Goal: Obtain resource: Download file/media

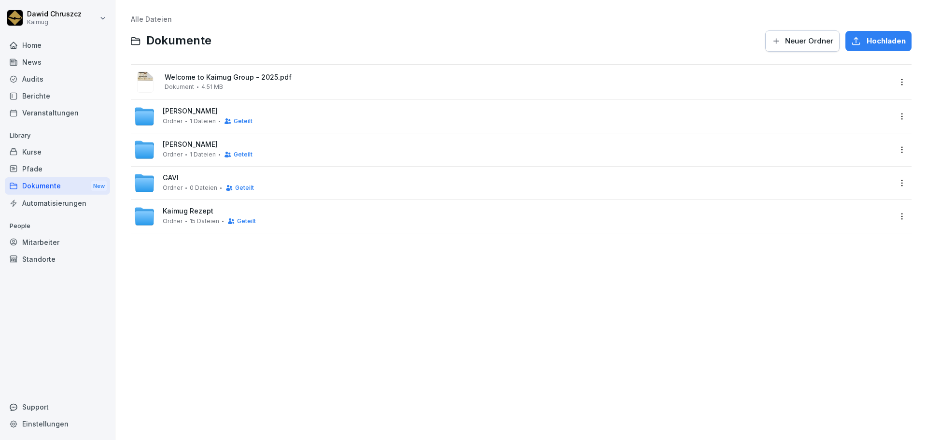
click at [892, 81] on html "[PERSON_NAME] Kaimug Home News Audits Berichte Veranstaltungen Library Kurse Pf…" at bounding box center [463, 220] width 927 height 440
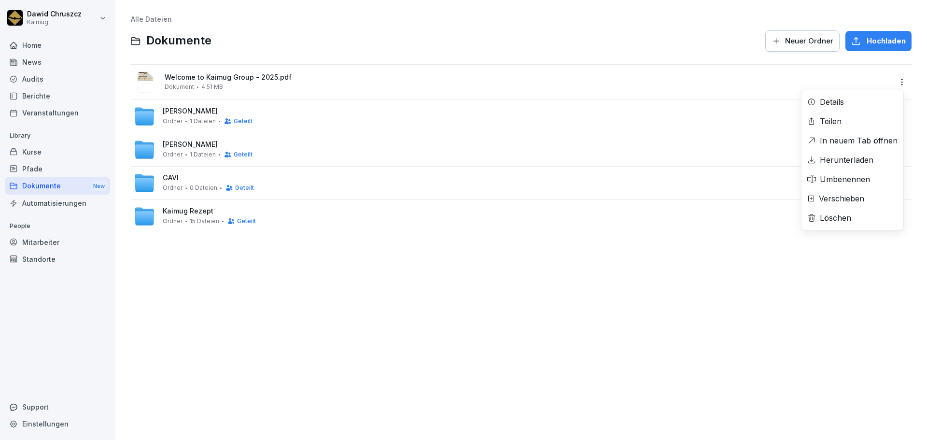
click at [763, 78] on html "[PERSON_NAME] Kaimug Home News Audits Berichte Veranstaltungen Library Kurse Pf…" at bounding box center [463, 220] width 927 height 440
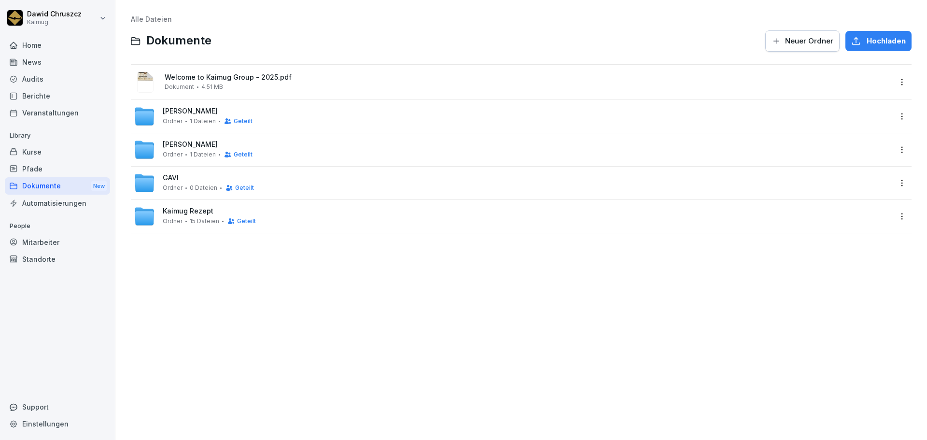
click at [541, 93] on div "Welcome to Kaimug Group - 2025.pdf Dokument 4.51 MB" at bounding box center [513, 81] width 758 height 23
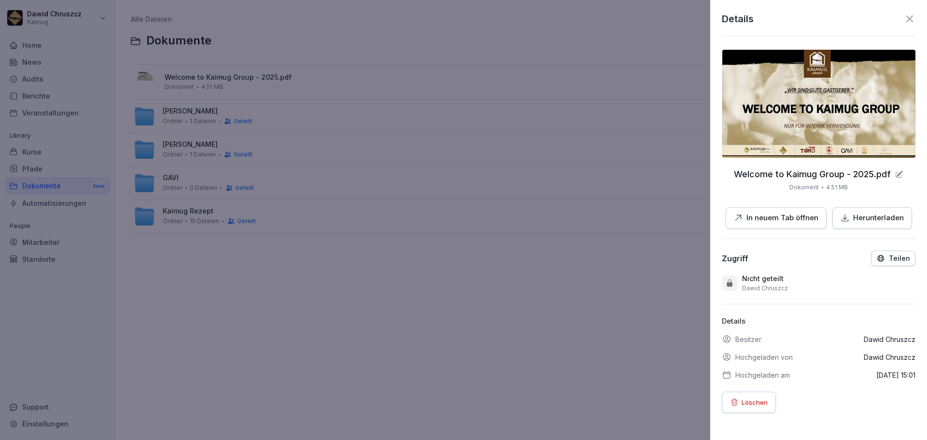
click at [889, 256] on p "Teilen" at bounding box center [899, 258] width 21 height 8
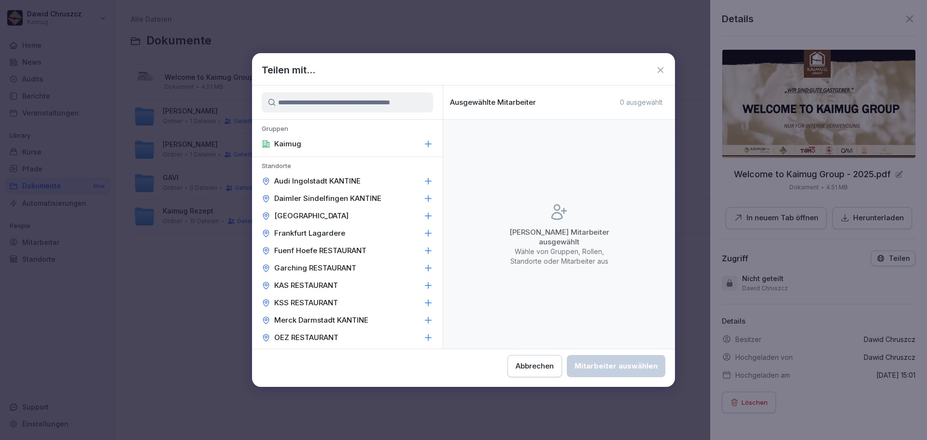
click at [423, 143] on icon at bounding box center [428, 144] width 10 height 10
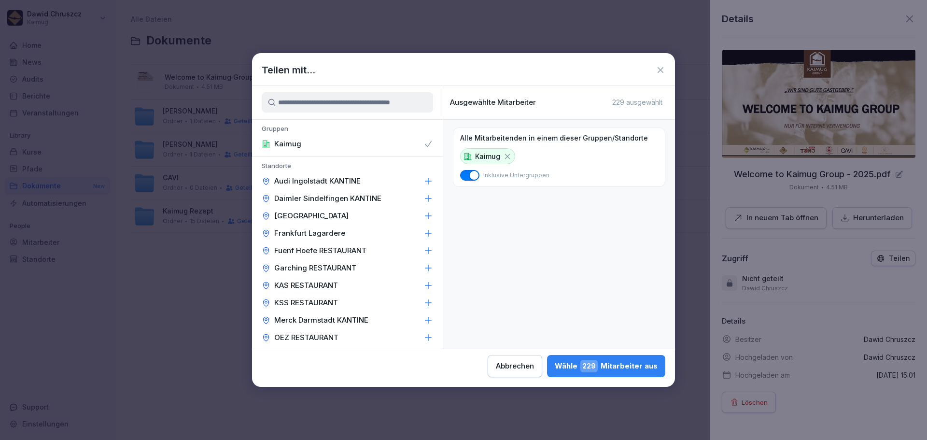
click at [423, 182] on icon at bounding box center [428, 181] width 10 height 10
click at [423, 197] on icon at bounding box center [428, 199] width 10 height 10
click at [423, 214] on icon at bounding box center [428, 216] width 10 height 10
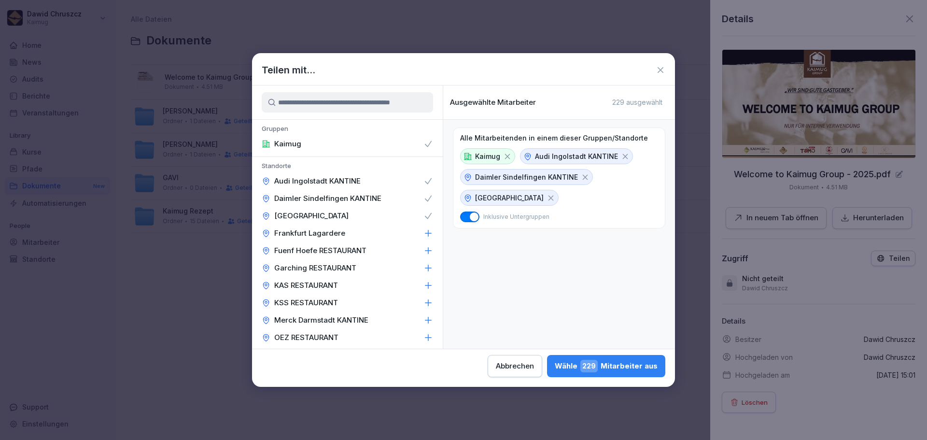
click at [422, 224] on div "[GEOGRAPHIC_DATA]" at bounding box center [347, 215] width 191 height 17
click at [421, 208] on div "[GEOGRAPHIC_DATA]" at bounding box center [347, 215] width 191 height 17
click at [423, 230] on icon at bounding box center [428, 233] width 10 height 10
click at [423, 248] on icon at bounding box center [428, 251] width 10 height 10
click at [423, 272] on icon at bounding box center [428, 268] width 10 height 10
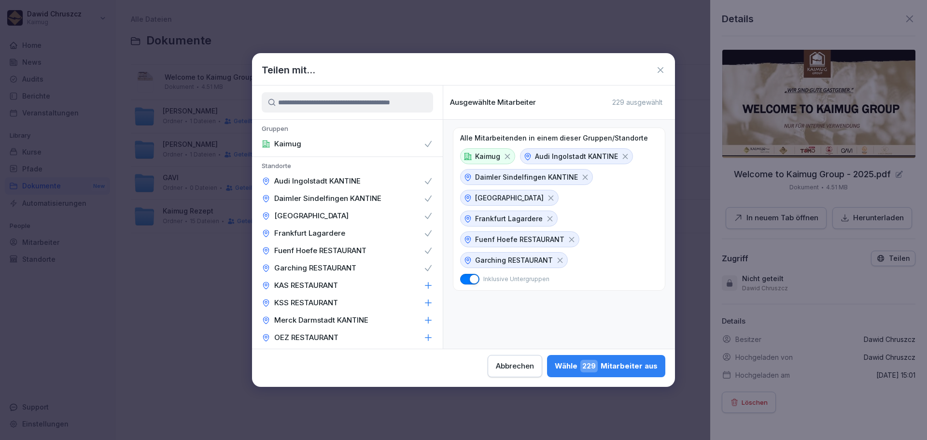
click at [423, 282] on icon at bounding box center [428, 286] width 10 height 10
click at [420, 299] on div "KSS RESTAURANT" at bounding box center [347, 302] width 191 height 17
click at [425, 319] on icon at bounding box center [428, 320] width 6 height 6
click at [423, 338] on icon at bounding box center [428, 338] width 10 height 10
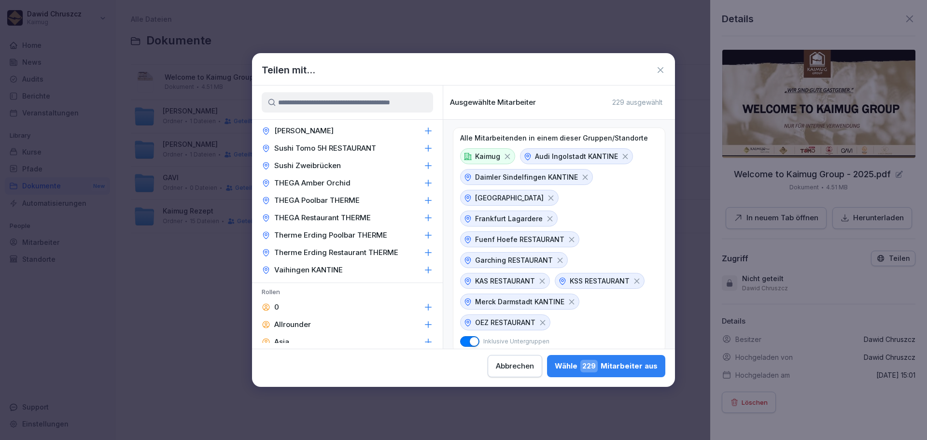
scroll to position [193, 0]
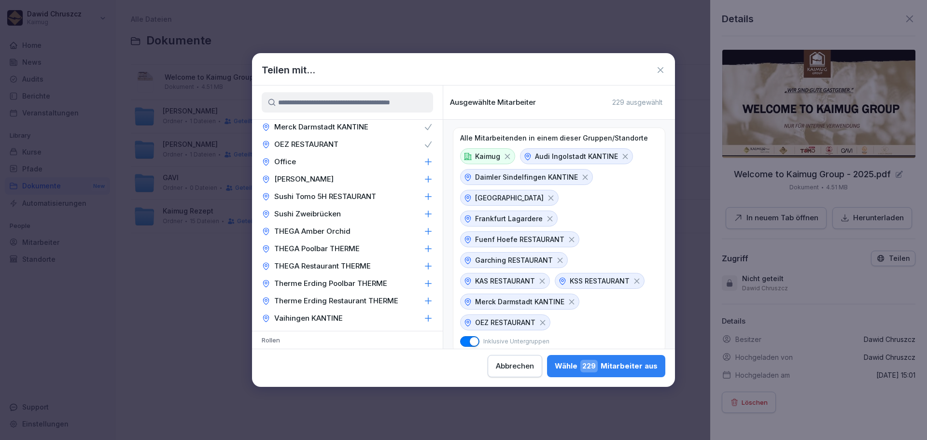
click at [425, 162] on icon at bounding box center [428, 162] width 6 height 6
click at [423, 177] on icon at bounding box center [428, 179] width 10 height 10
click at [424, 194] on div "Sushi Tomo 5H RESTAURANT" at bounding box center [347, 196] width 191 height 17
click at [423, 211] on icon at bounding box center [428, 214] width 10 height 10
click at [423, 233] on icon at bounding box center [428, 231] width 10 height 10
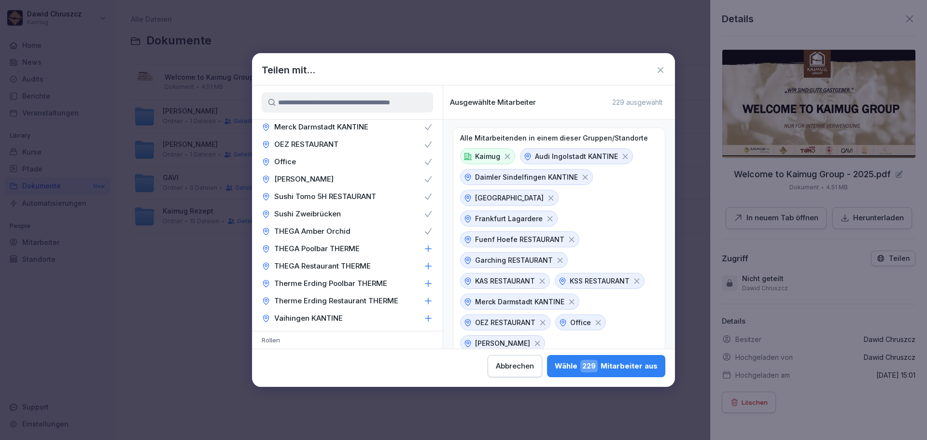
click at [423, 245] on icon at bounding box center [428, 249] width 10 height 10
click at [423, 261] on icon at bounding box center [428, 266] width 10 height 10
click at [423, 281] on icon at bounding box center [428, 284] width 10 height 10
click at [423, 298] on icon at bounding box center [428, 301] width 10 height 10
click at [423, 316] on icon at bounding box center [428, 318] width 10 height 10
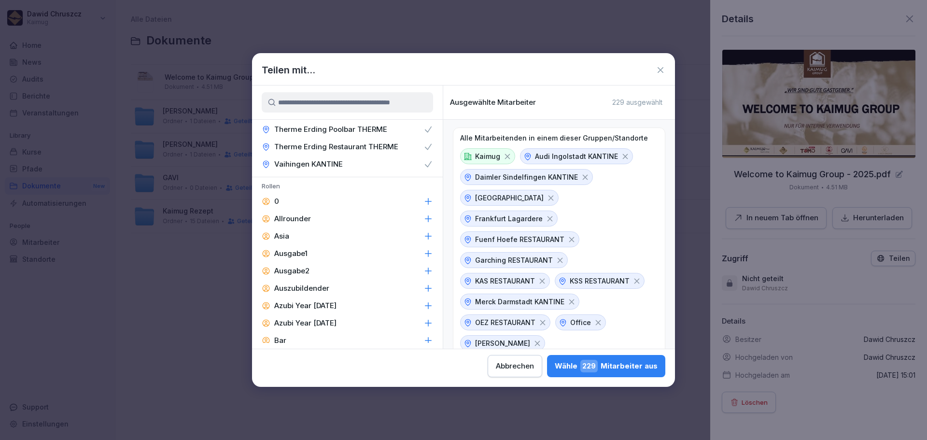
scroll to position [338, 0]
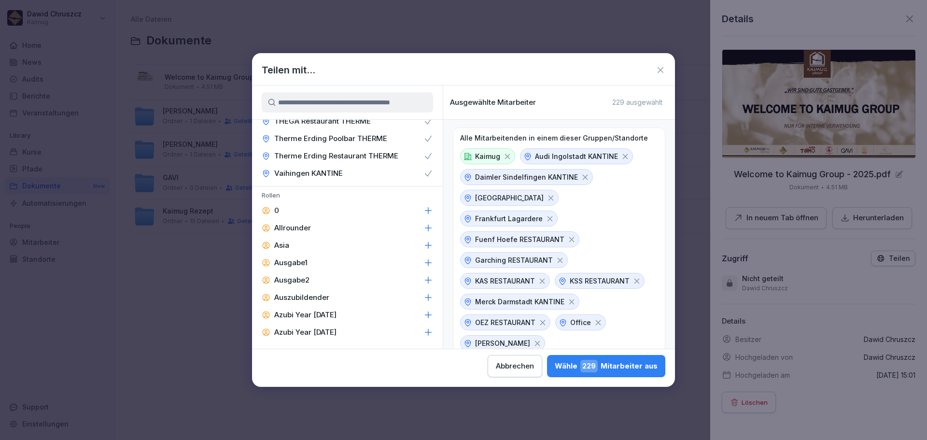
click at [598, 371] on span "229" at bounding box center [588, 366] width 17 height 13
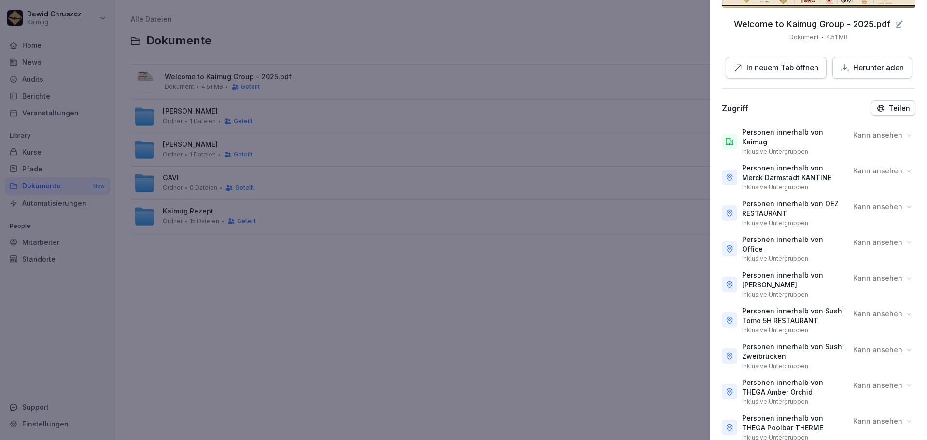
scroll to position [0, 0]
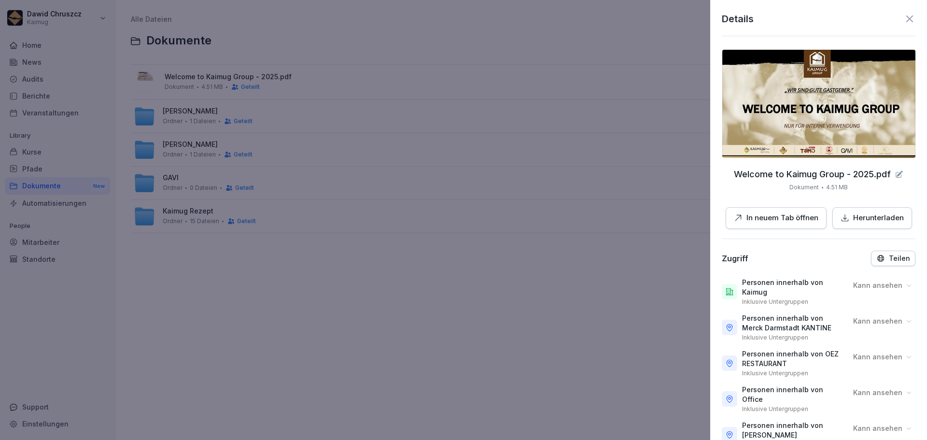
click at [874, 281] on p "Kann ansehen" at bounding box center [877, 286] width 49 height 10
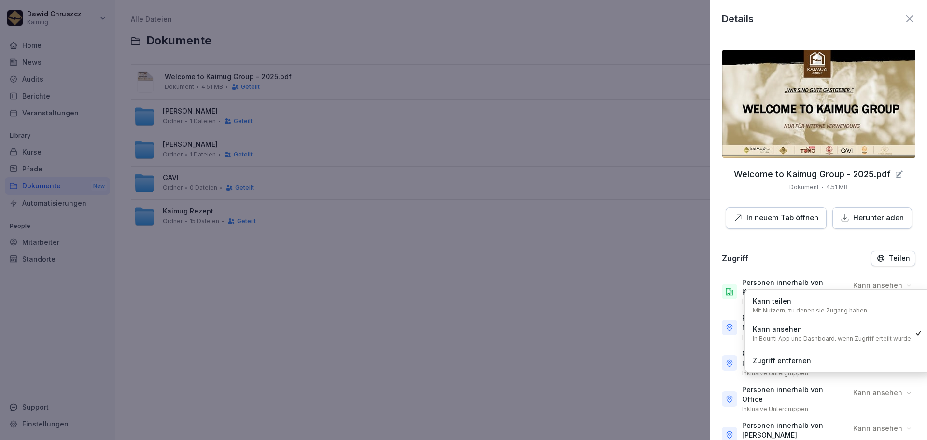
click at [619, 335] on div at bounding box center [463, 220] width 927 height 440
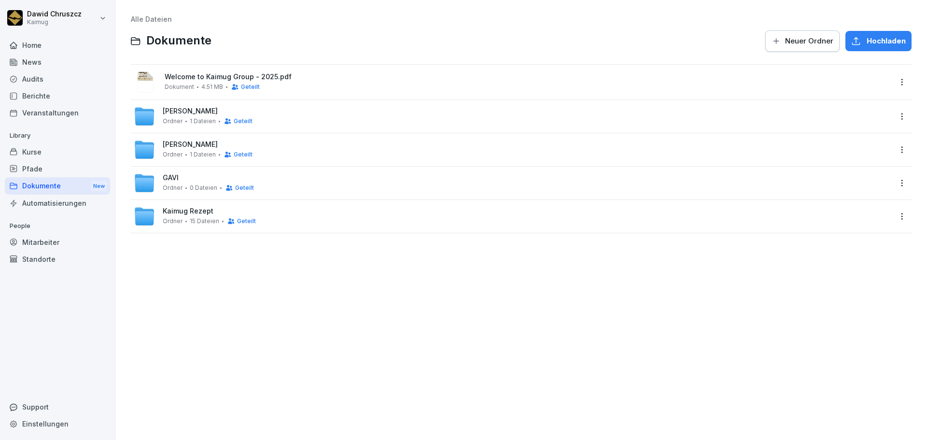
click at [211, 74] on span "Welcome to Kaimug Group - 2025.pdf" at bounding box center [528, 77] width 727 height 8
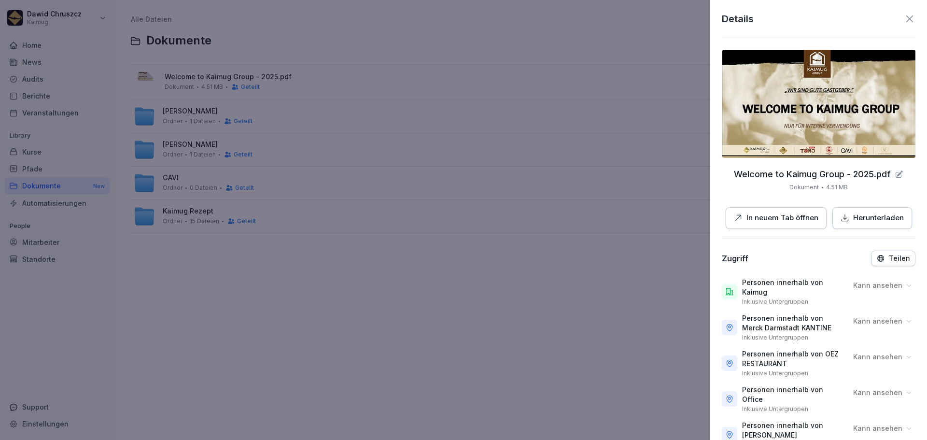
click at [780, 215] on p "In neuem Tab öffnen" at bounding box center [782, 217] width 72 height 11
click at [649, 233] on div at bounding box center [463, 220] width 927 height 440
